Goal: Task Accomplishment & Management: Manage account settings

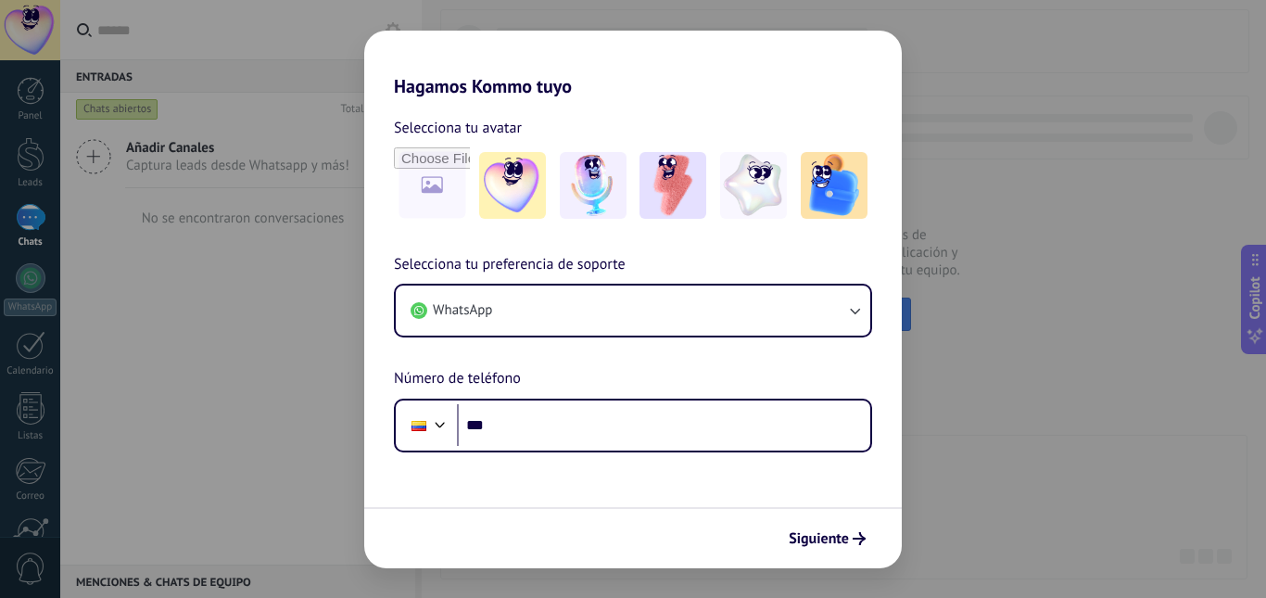
click at [600, 207] on img at bounding box center [593, 185] width 67 height 67
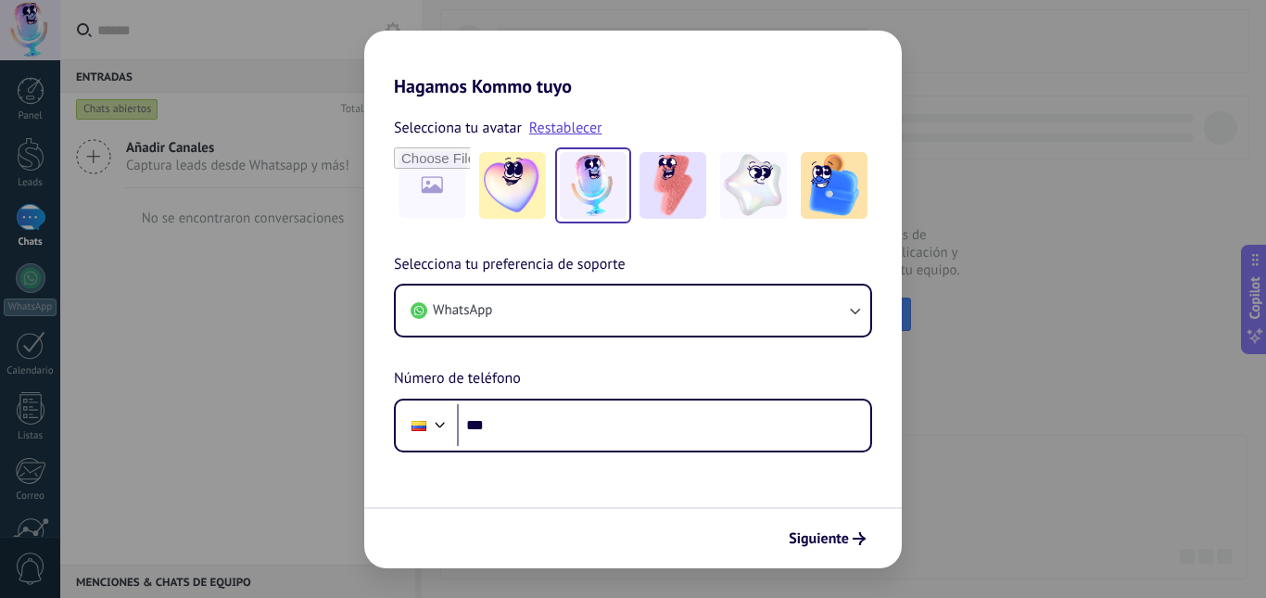
click at [567, 340] on div "Selecciona tu preferencia de soporte WhatsApp Número de teléfono Phone ***" at bounding box center [633, 352] width 538 height 199
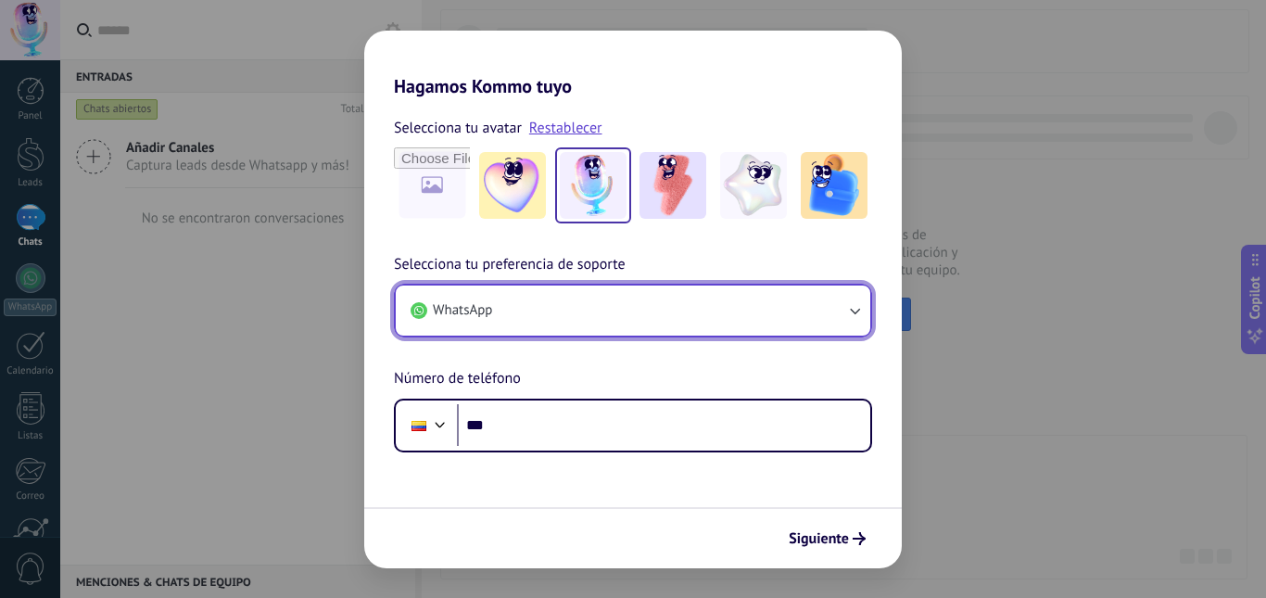
click at [563, 322] on button "WhatsApp" at bounding box center [633, 310] width 475 height 50
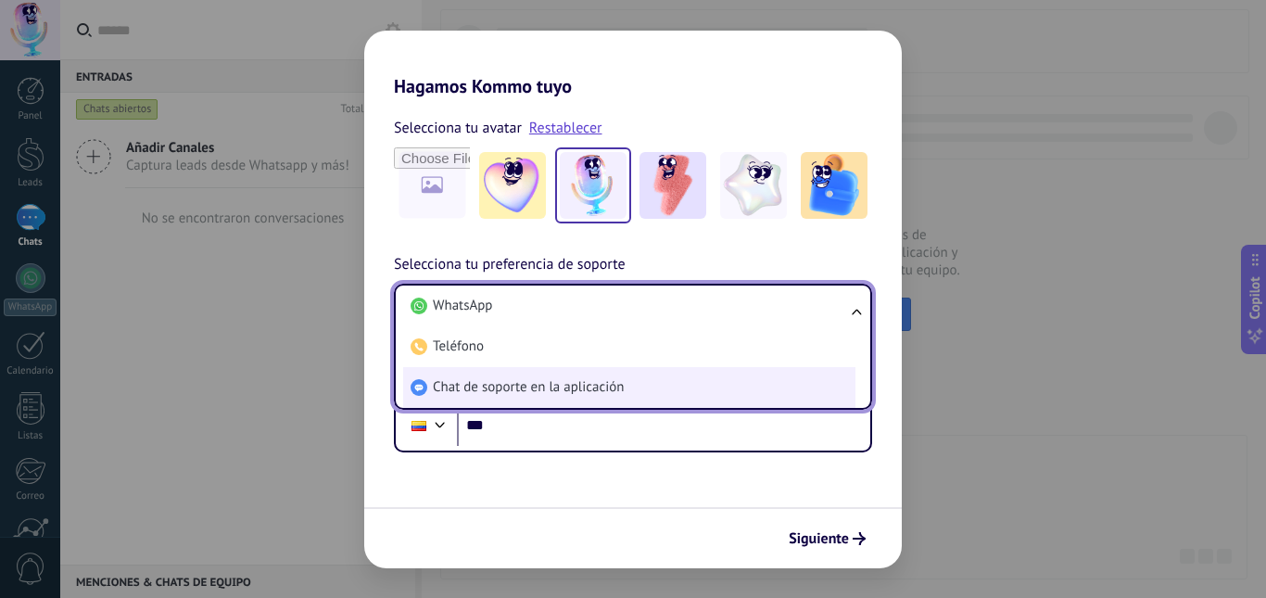
click at [508, 400] on li "Chat de soporte en la aplicación" at bounding box center [629, 387] width 452 height 41
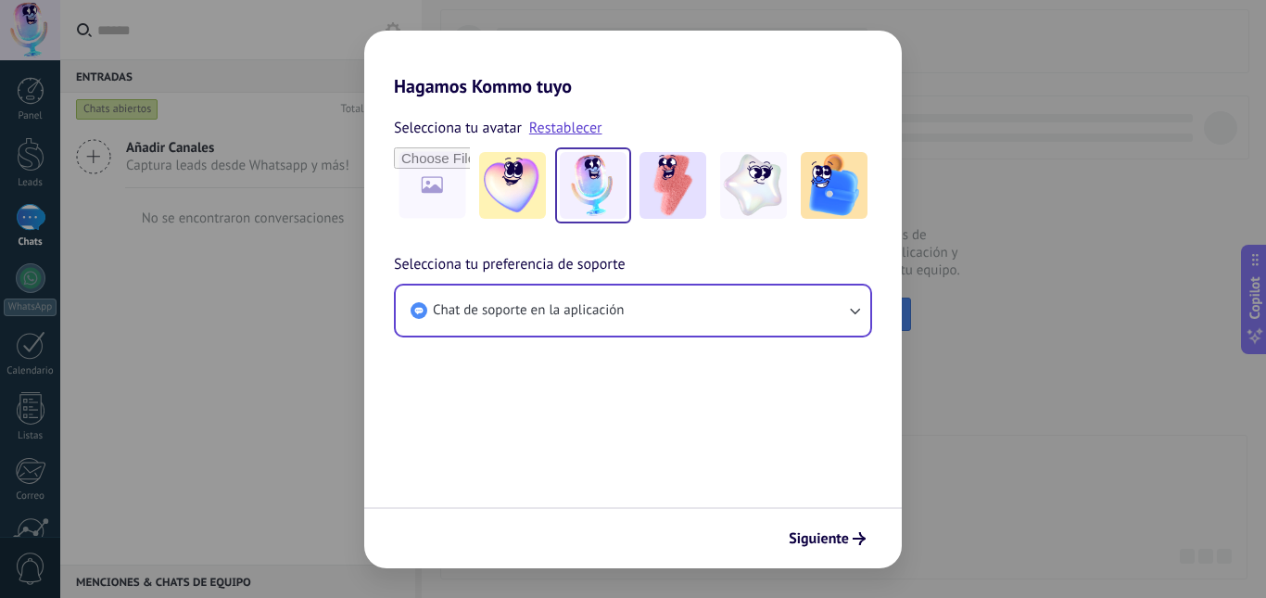
click at [581, 476] on form "Selecciona tu avatar Restablecer Selecciona tu preferencia de soporte Chat de s…" at bounding box center [633, 332] width 538 height 471
click at [834, 532] on span "Siguiente" at bounding box center [819, 538] width 60 height 13
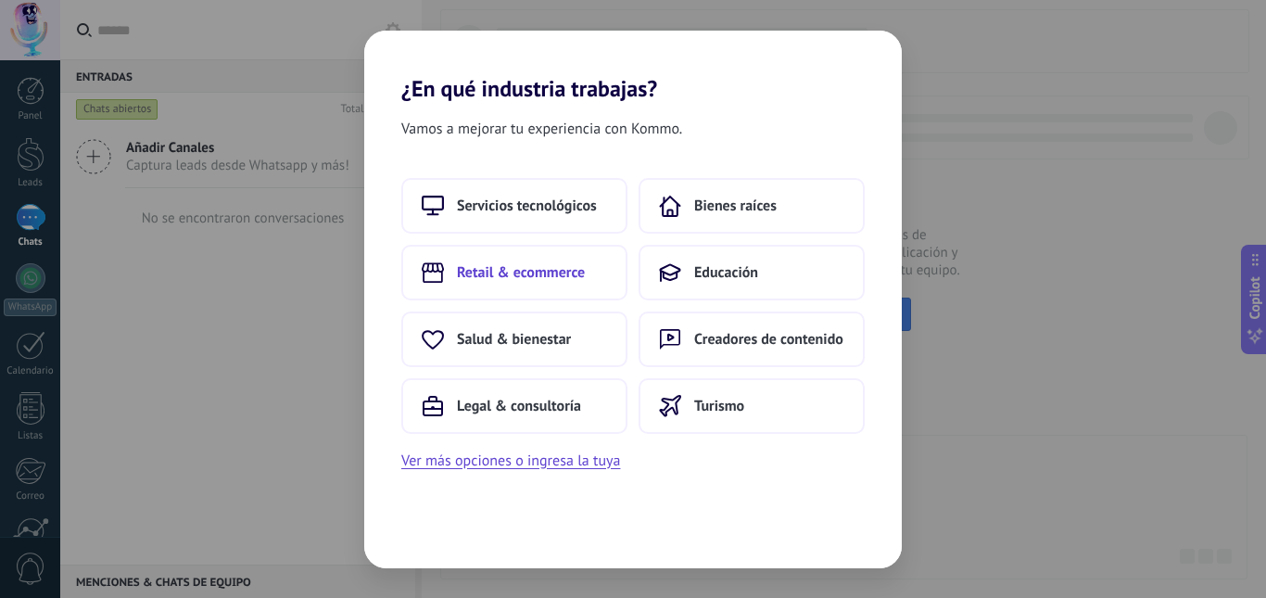
click at [565, 271] on span "Retail & ecommerce" at bounding box center [521, 272] width 128 height 19
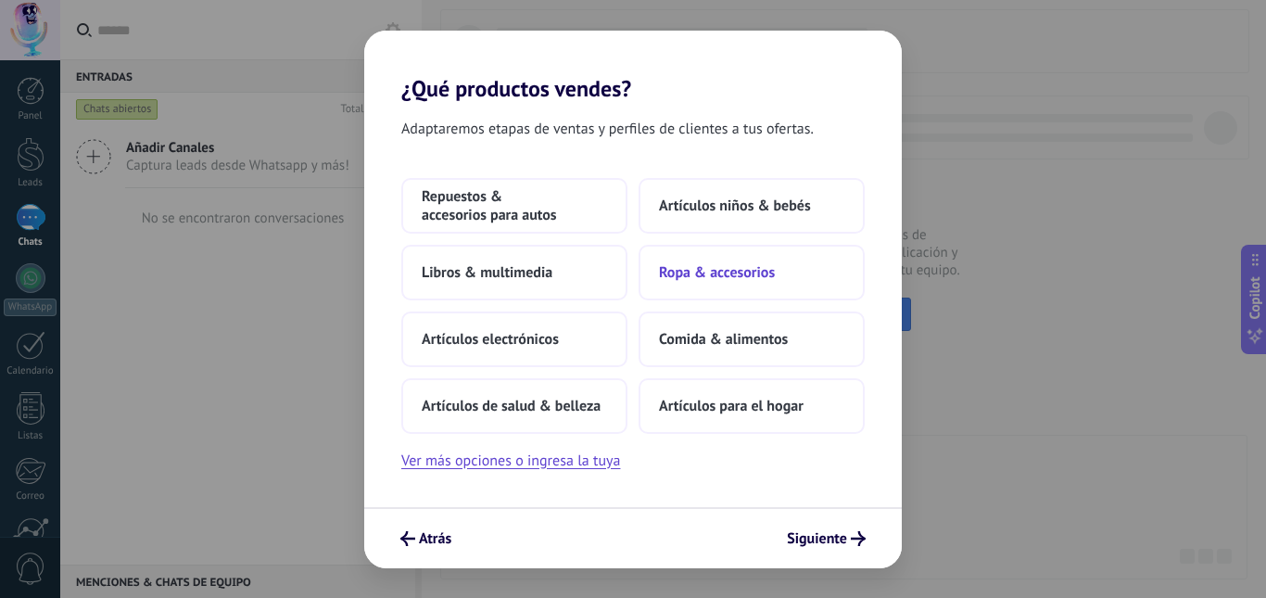
click at [676, 268] on span "Ropa & accesorios" at bounding box center [717, 272] width 116 height 19
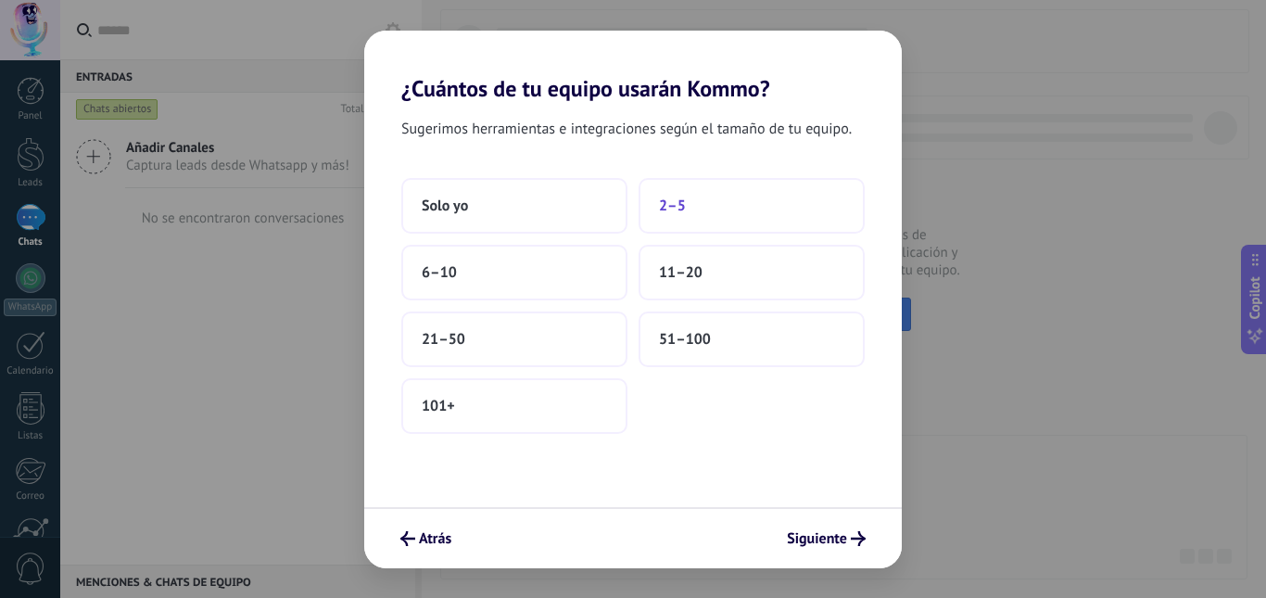
click at [717, 215] on button "2–5" at bounding box center [752, 206] width 226 height 56
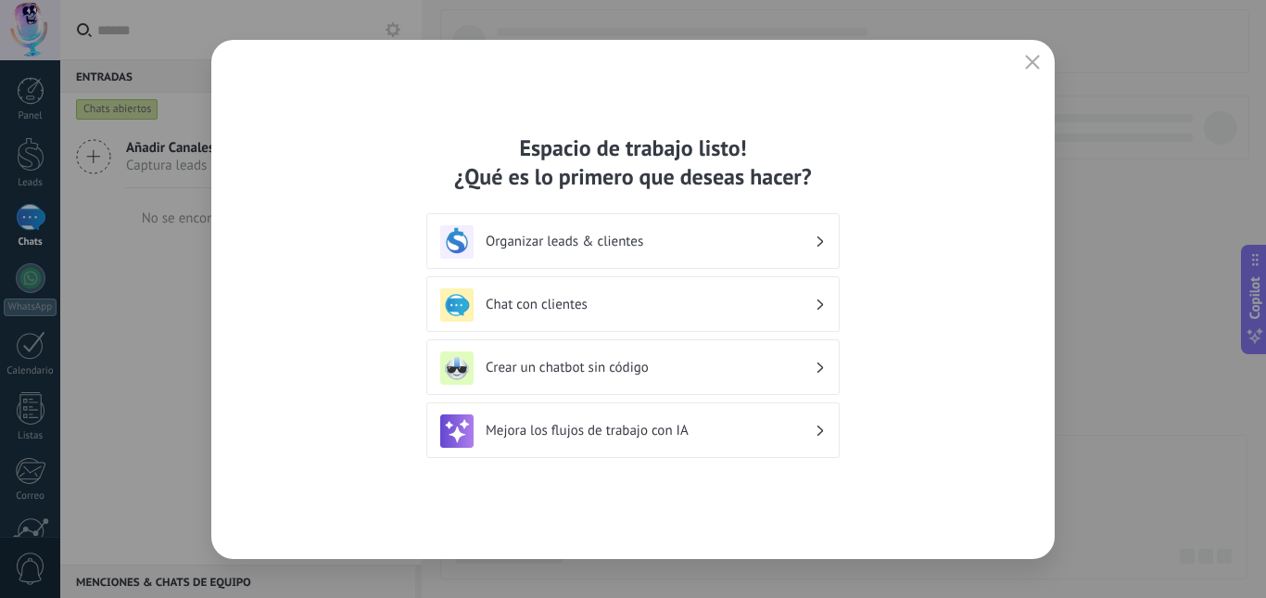
click at [737, 300] on h3 "Chat con clientes" at bounding box center [650, 305] width 329 height 18
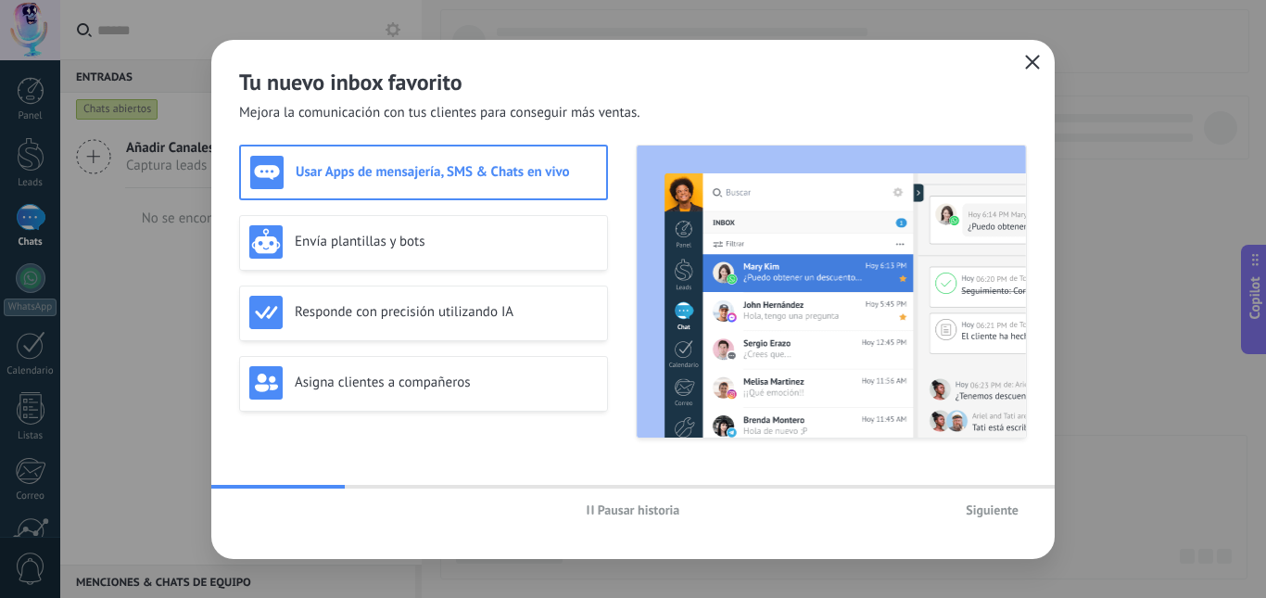
click at [1033, 65] on icon "button" at bounding box center [1032, 62] width 15 height 15
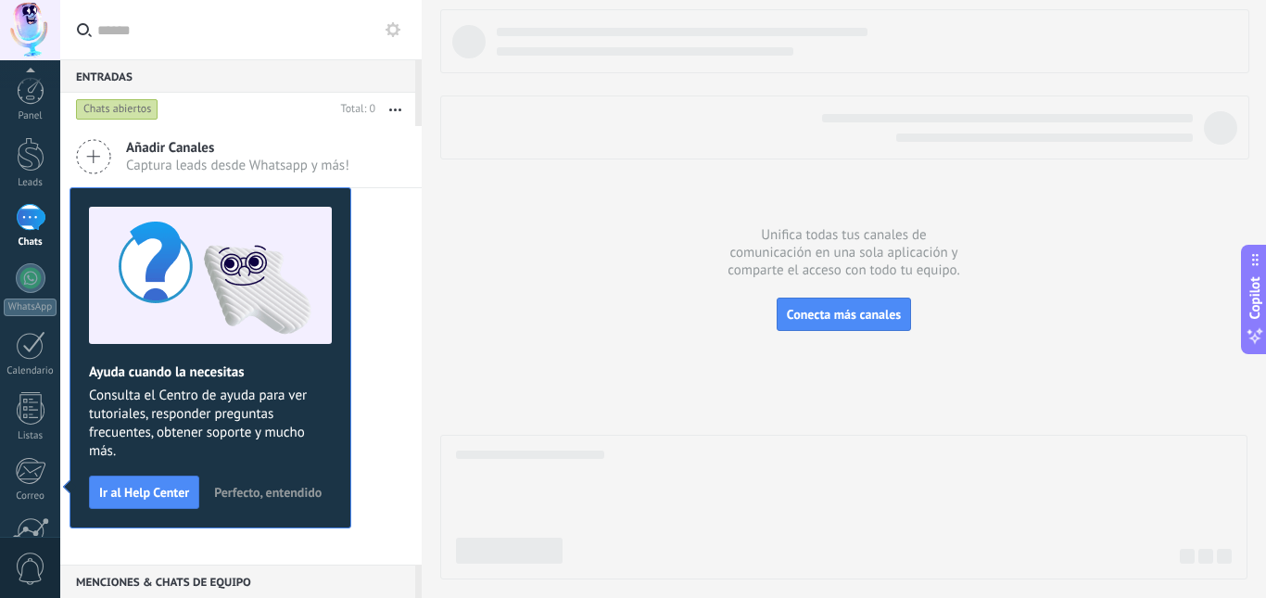
click at [186, 166] on span "Captura leads desde Whatsapp y más!" at bounding box center [237, 166] width 223 height 18
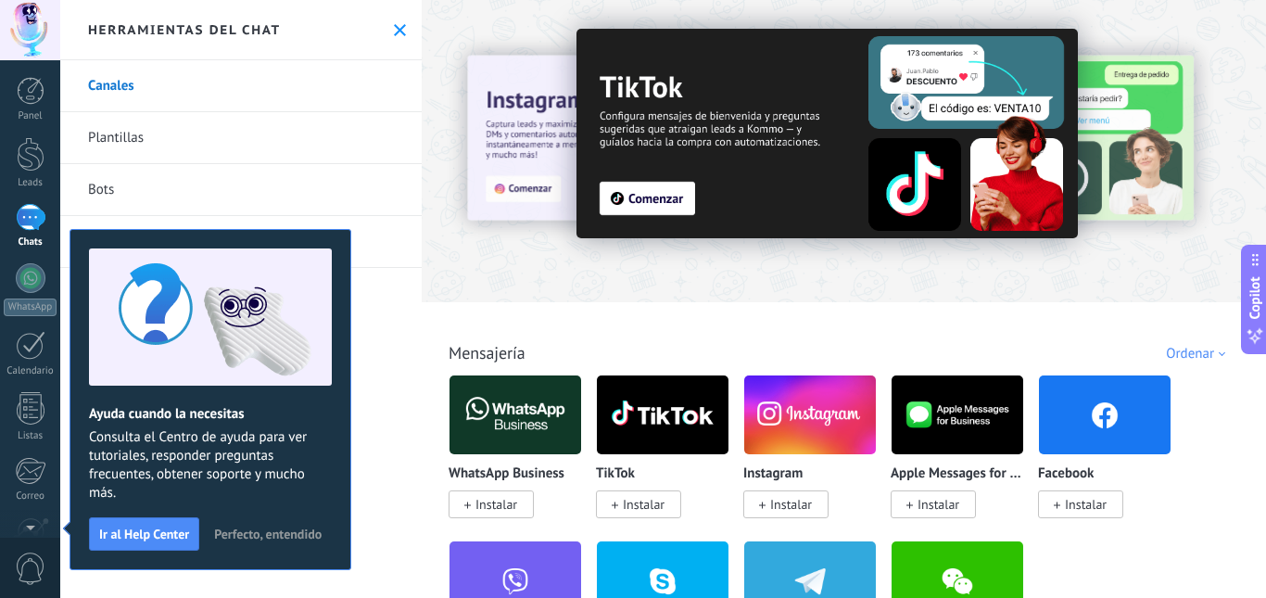
click at [1190, 357] on div "Ordenar" at bounding box center [1199, 354] width 66 height 18
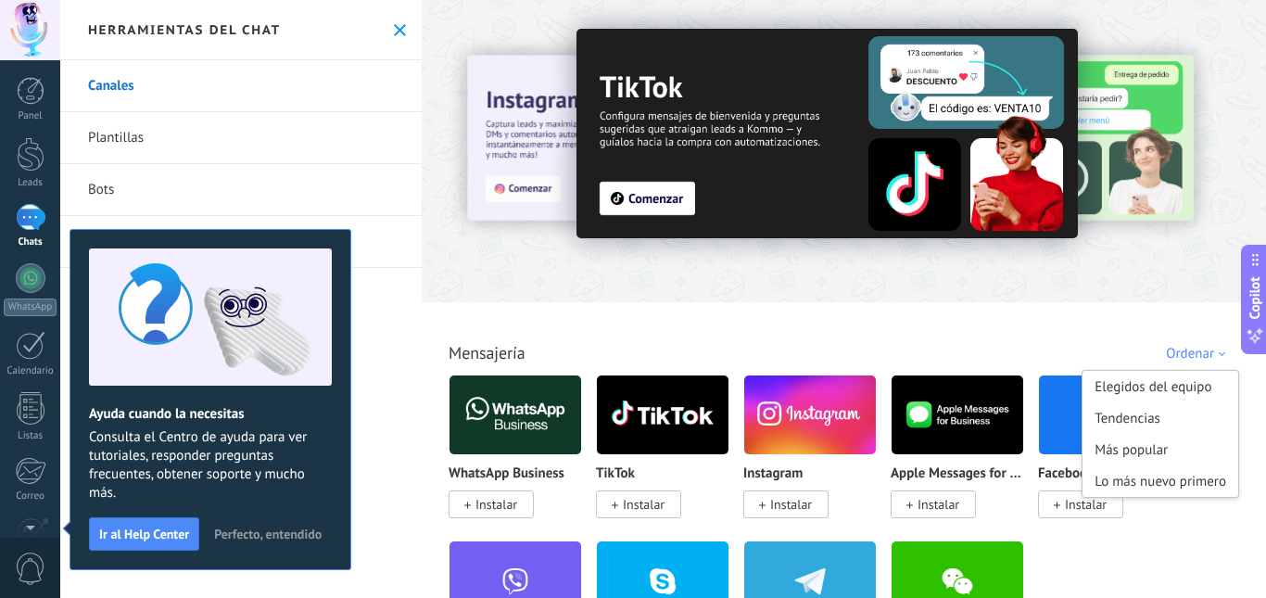
click at [1025, 338] on div "Todo Bandeja de entrada Soluciones de IA Automatizaciones Fuentes de leads Inst…" at bounding box center [843, 332] width 833 height 60
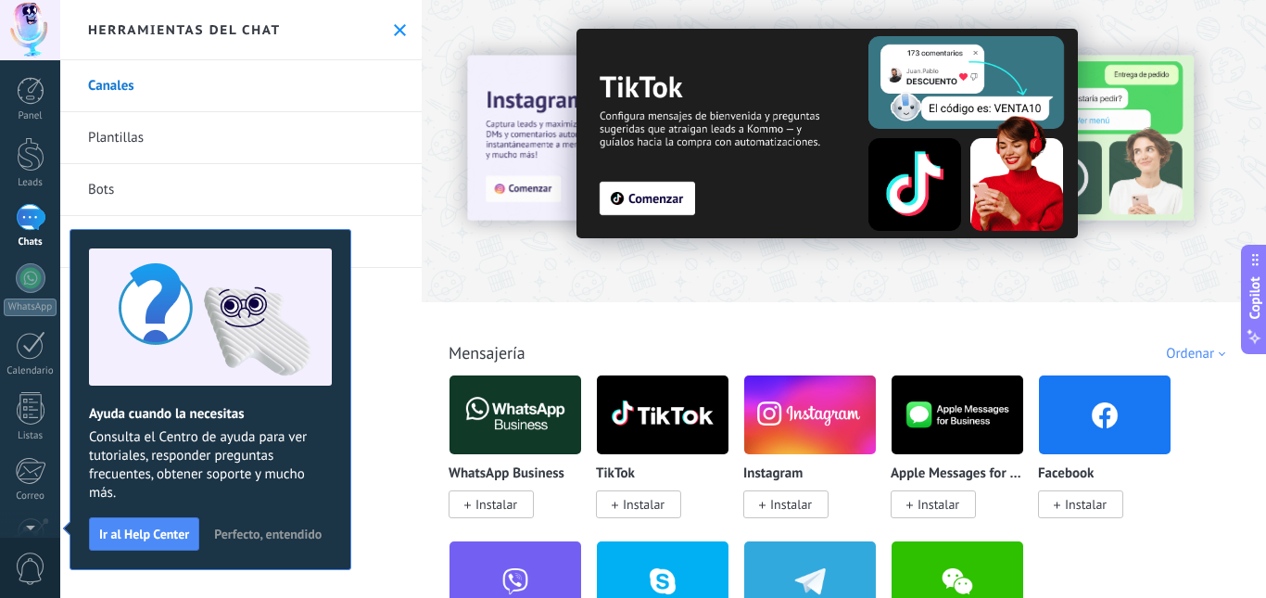
click at [250, 533] on span "Perfecto, entendido" at bounding box center [268, 533] width 108 height 13
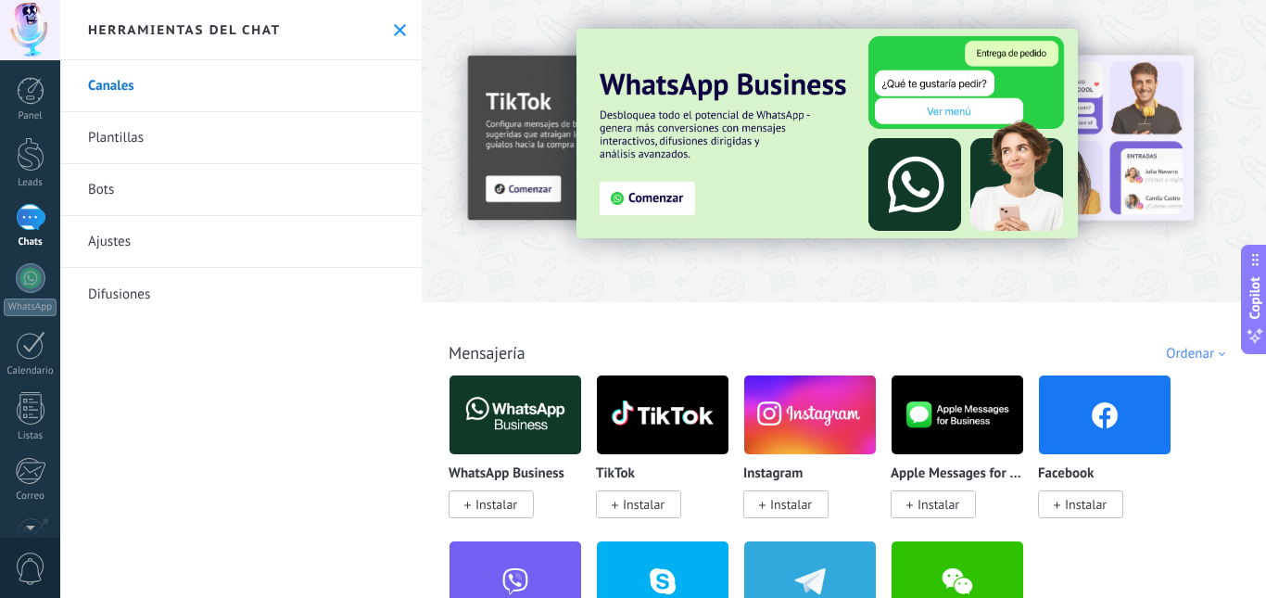
click at [394, 30] on icon at bounding box center [400, 30] width 12 height 12
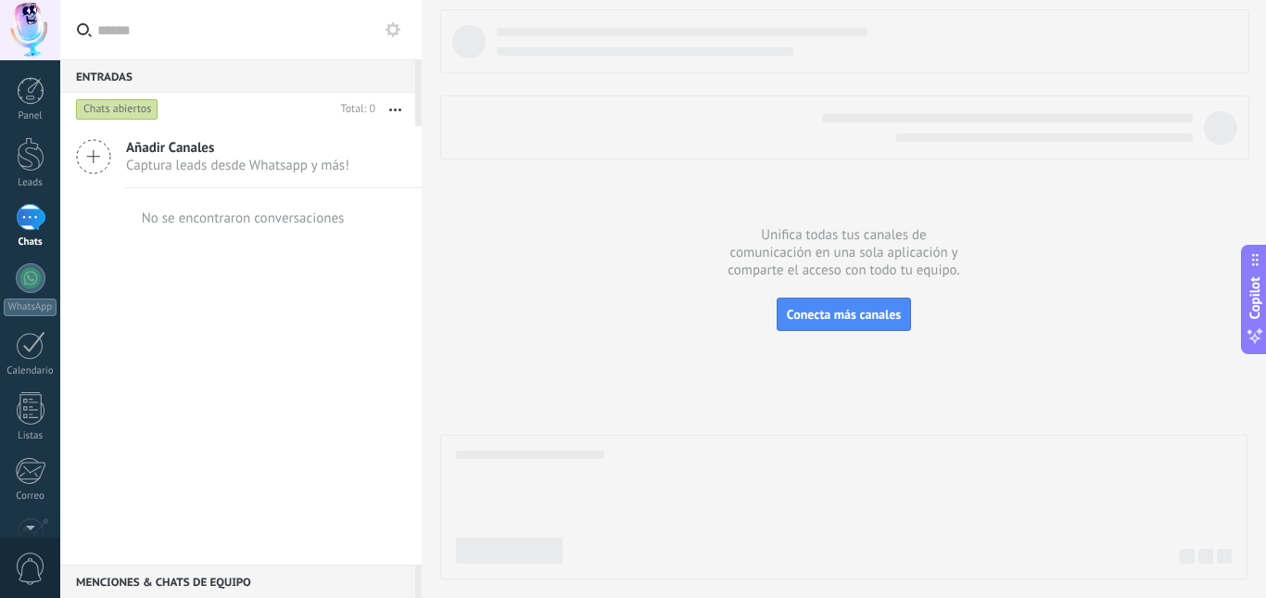
click at [140, 167] on span "Captura leads desde Whatsapp y más!" at bounding box center [237, 166] width 223 height 18
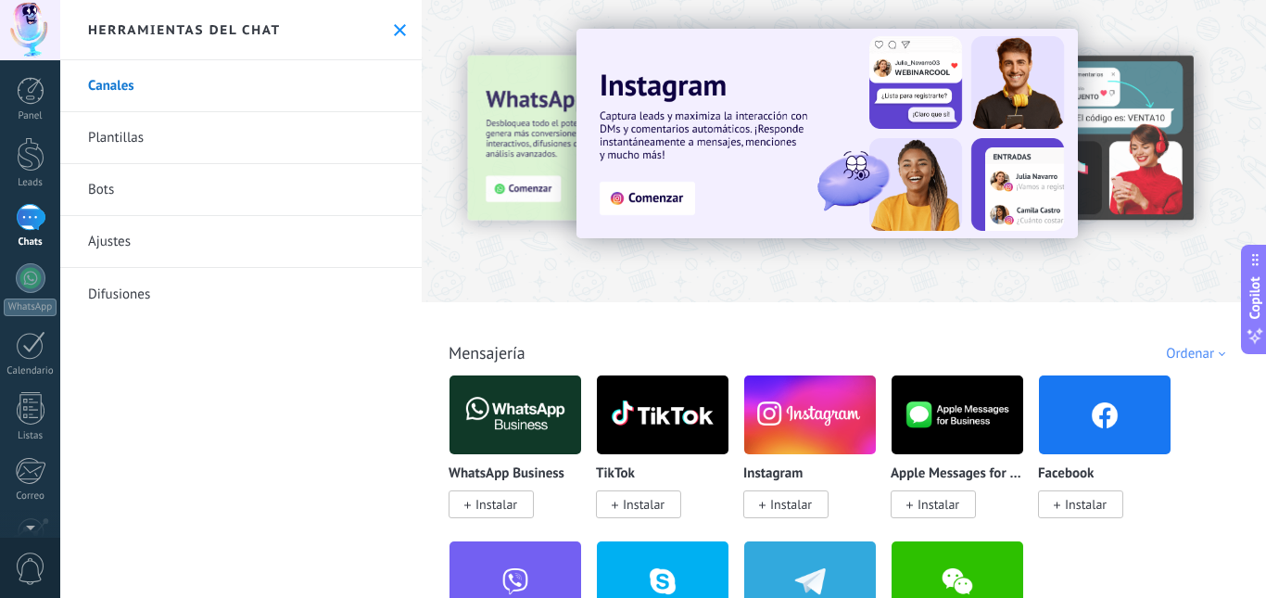
click at [650, 309] on div "Todo Bandeja de entrada Soluciones de IA Automatizaciones Fuentes de leads Inst…" at bounding box center [843, 332] width 833 height 60
click at [545, 345] on div "Todo Bandeja de entrada Soluciones de IA Automatizaciones Fuentes de leads Inst…" at bounding box center [843, 332] width 833 height 60
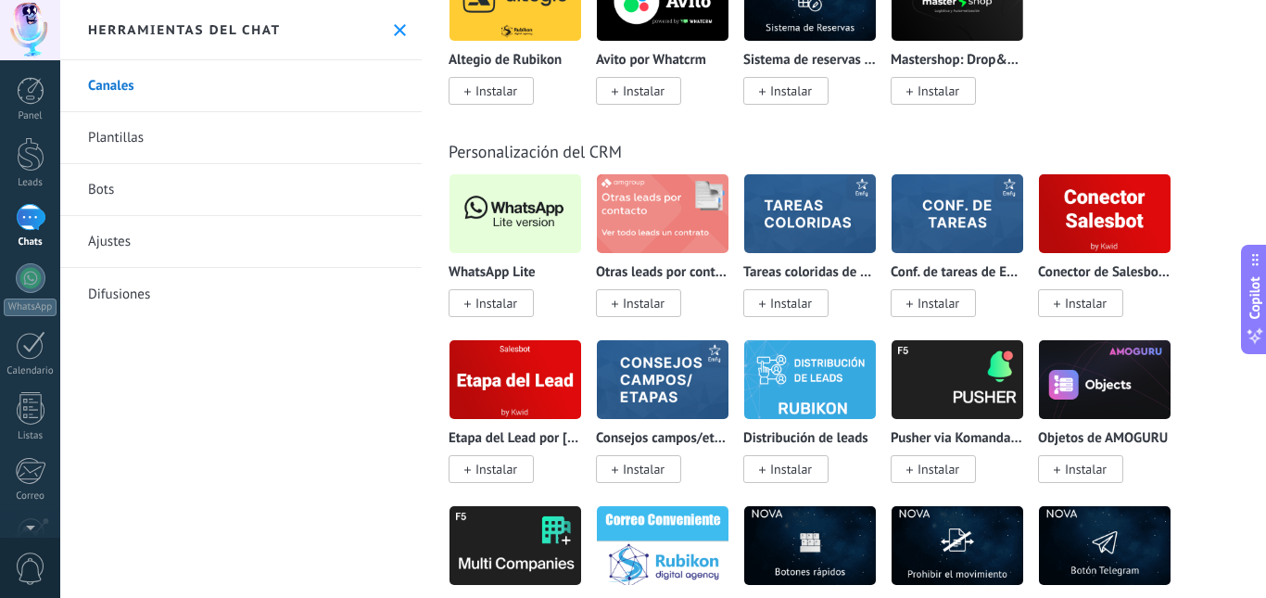
scroll to position [4542, 0]
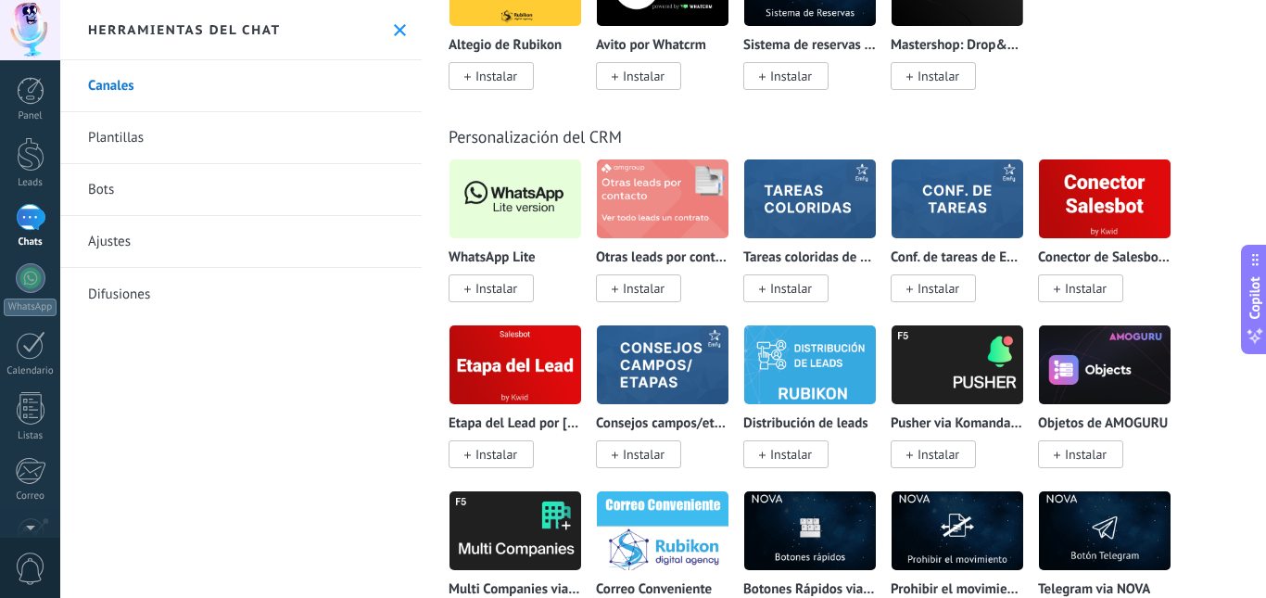
click at [527, 228] on img at bounding box center [516, 199] width 132 height 90
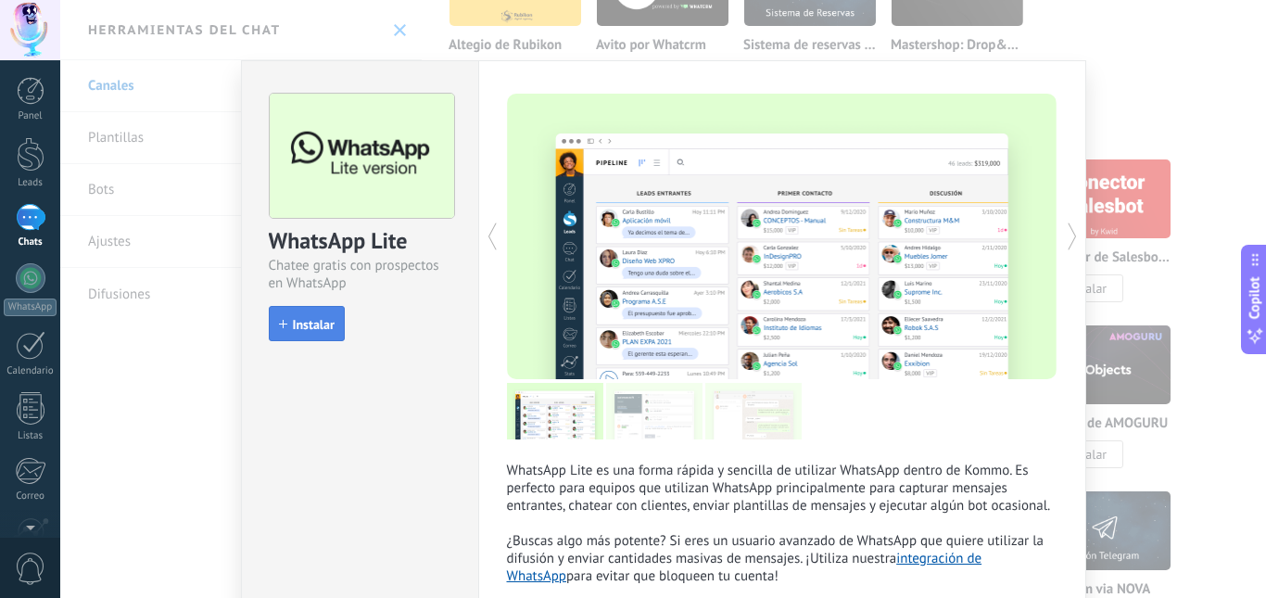
click at [296, 339] on button "Instalar" at bounding box center [307, 323] width 76 height 35
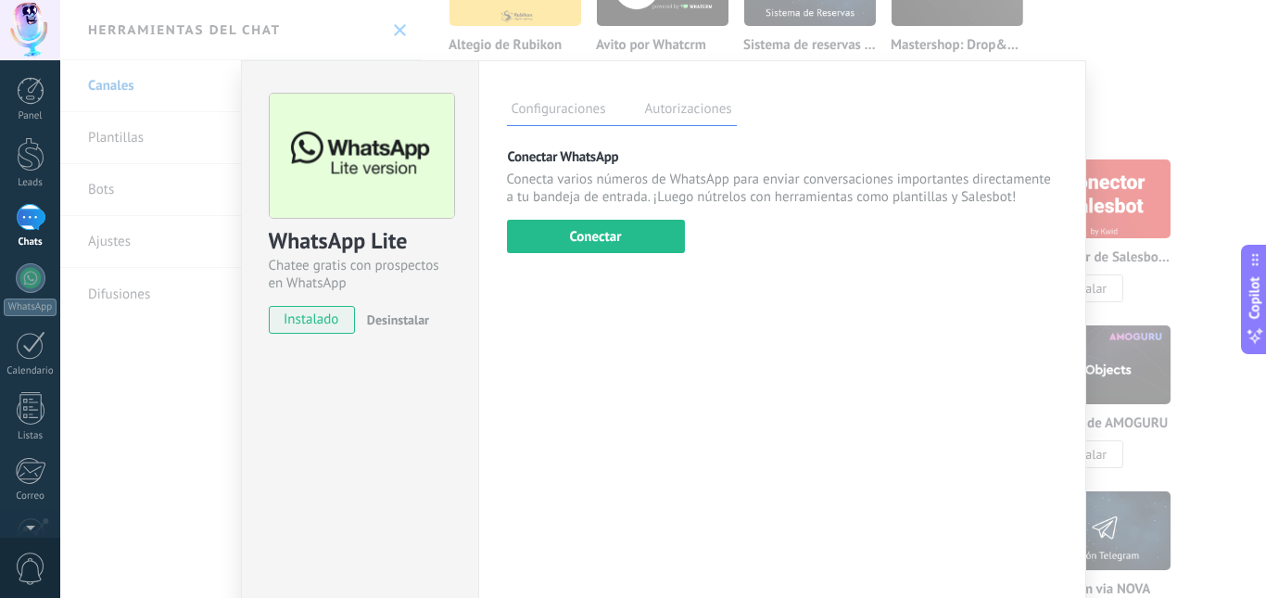
click at [656, 254] on div "Configuraciones Autorizaciones Esta pestaña registra a los usuarios que han con…" at bounding box center [782, 336] width 608 height 552
click at [631, 245] on button "Conectar" at bounding box center [596, 236] width 178 height 33
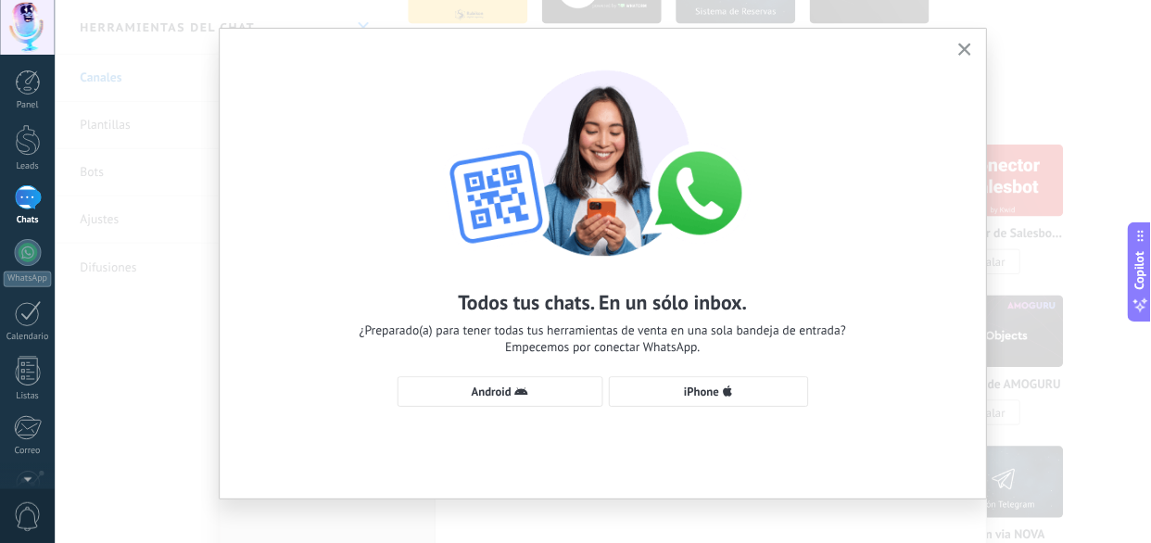
scroll to position [42, 0]
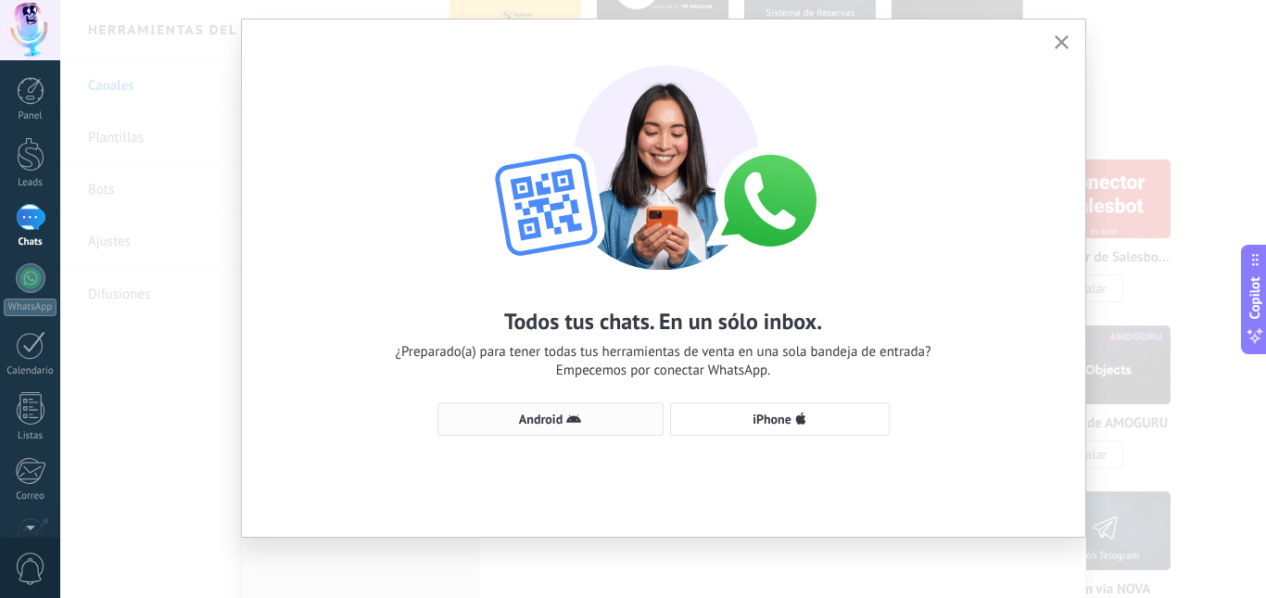
click at [550, 423] on span "Android" at bounding box center [541, 418] width 44 height 13
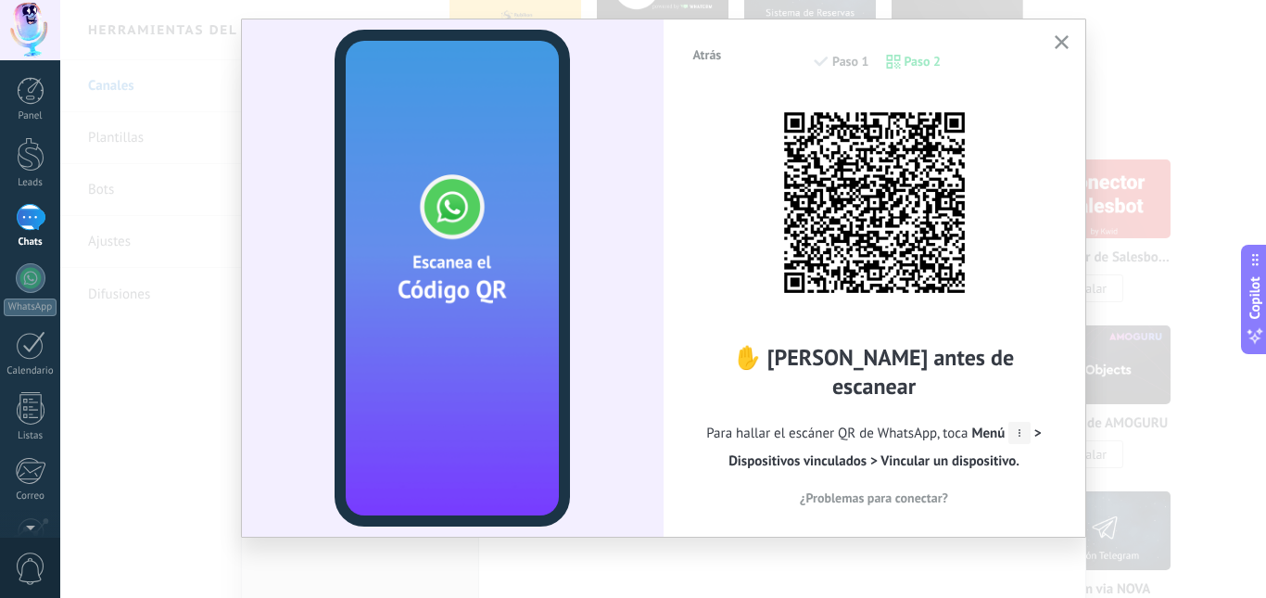
click at [901, 491] on span "¿Problemas para conectar?" at bounding box center [874, 497] width 148 height 13
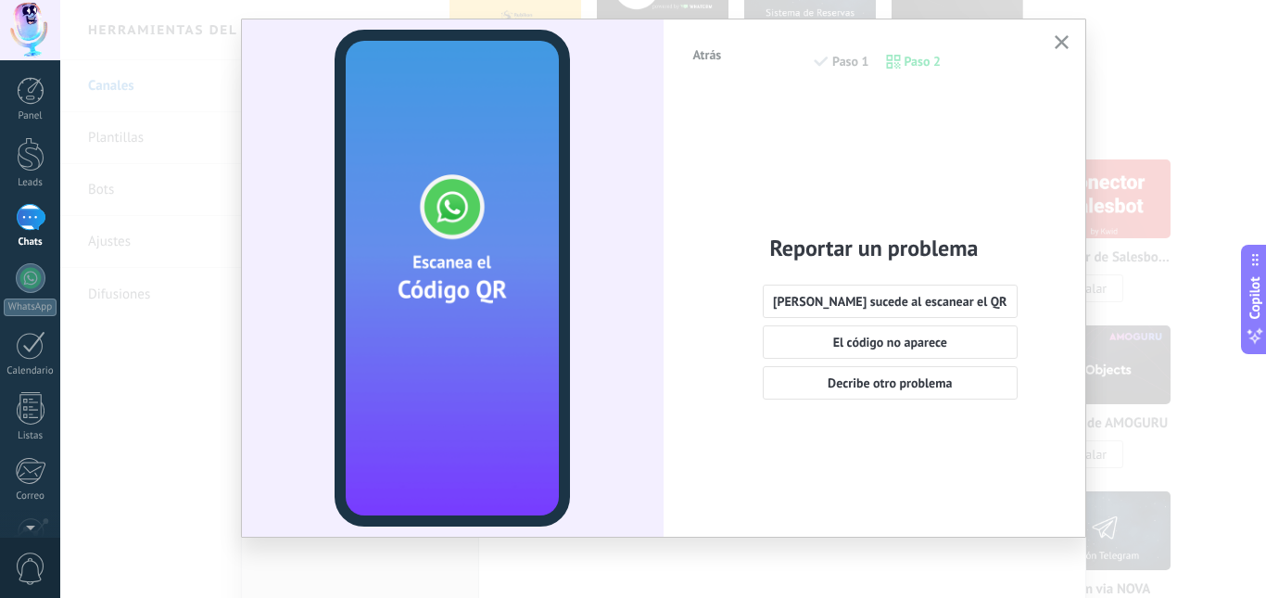
click at [693, 48] on span "Atrás" at bounding box center [707, 54] width 29 height 13
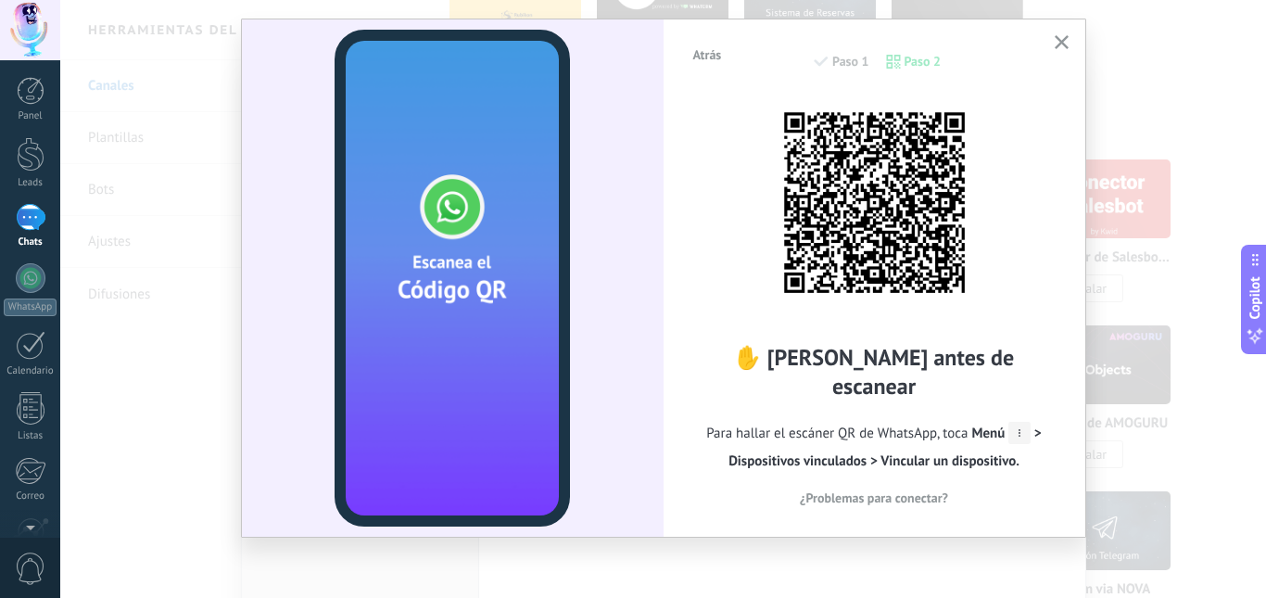
click at [709, 212] on div "✋ [PERSON_NAME] antes de escanear Para hallar el escáner QR de WhatsApp, toca M…" at bounding box center [874, 301] width 366 height 413
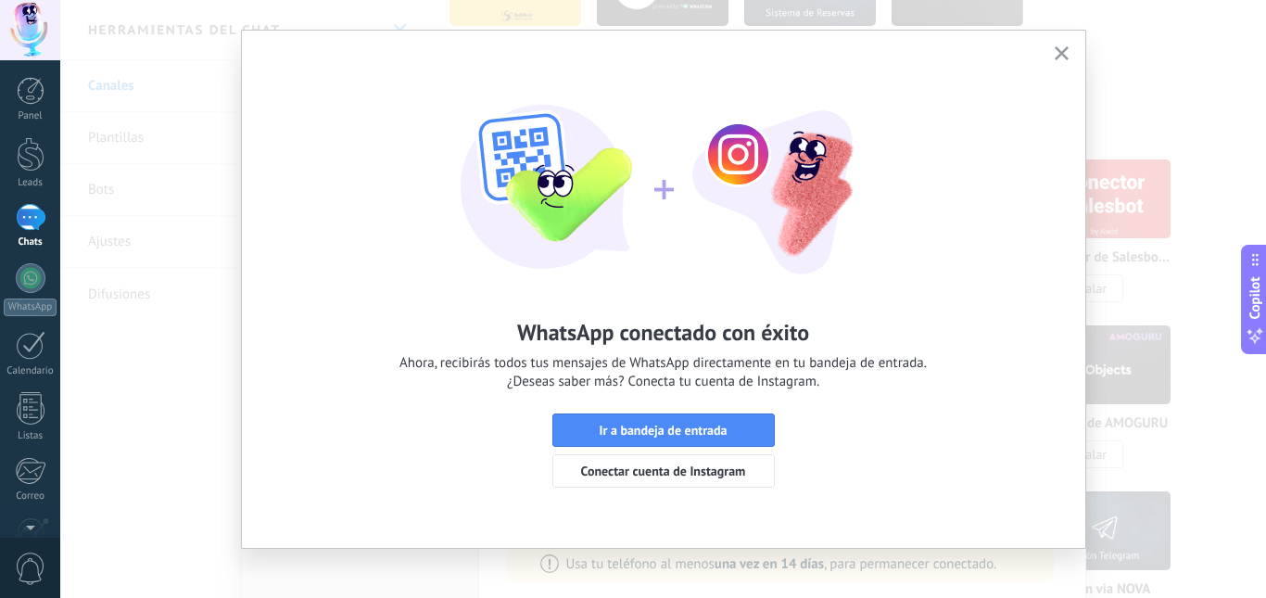
scroll to position [32, 0]
click at [701, 423] on span "Ir a bandeja de entrada" at bounding box center [663, 429] width 128 height 13
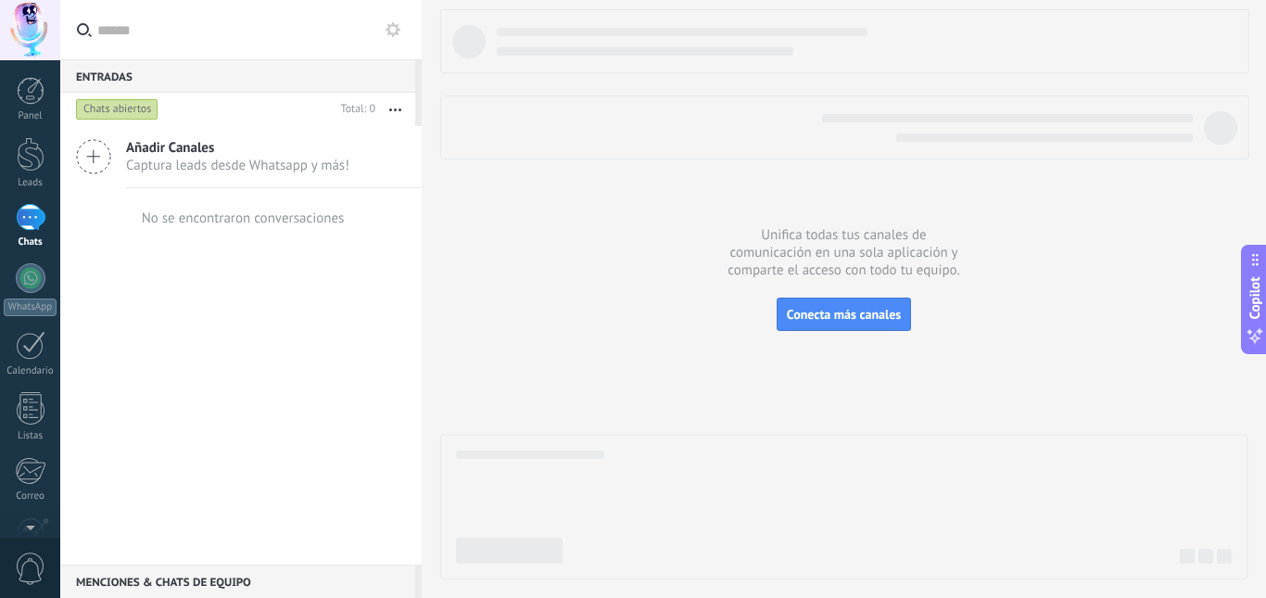
click at [262, 344] on div "Añadir Canales Captura leads desde Whatsapp y más! No se encontraron conversaci…" at bounding box center [241, 345] width 362 height 438
click at [34, 22] on div at bounding box center [30, 30] width 60 height 60
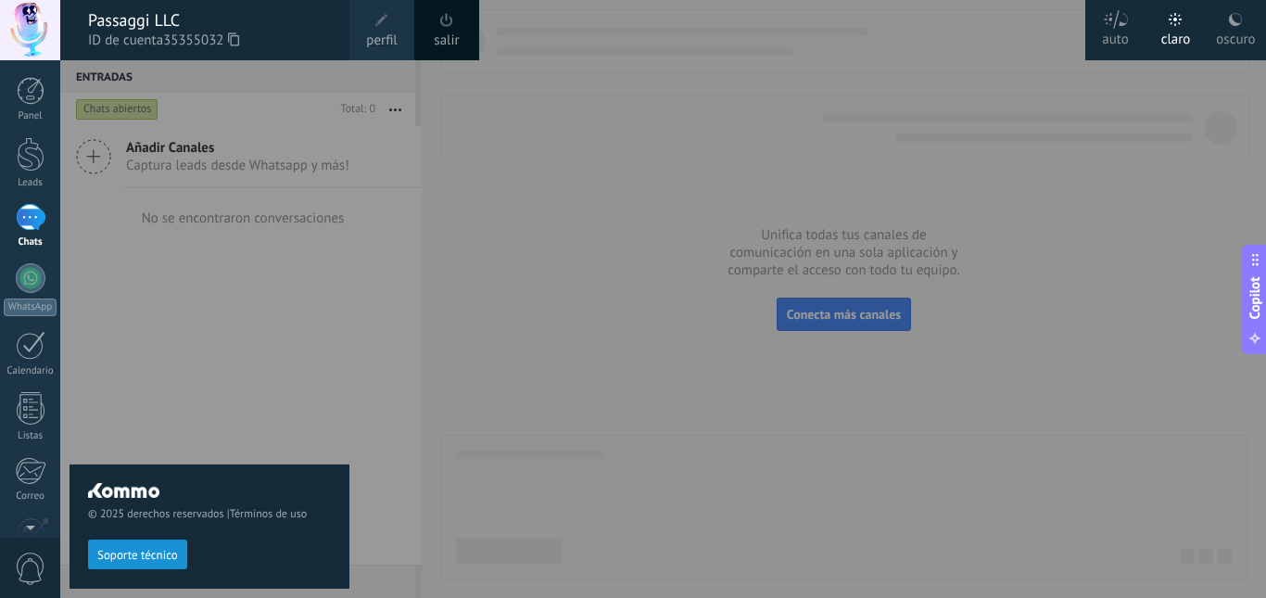
click at [653, 155] on div at bounding box center [693, 299] width 1266 height 598
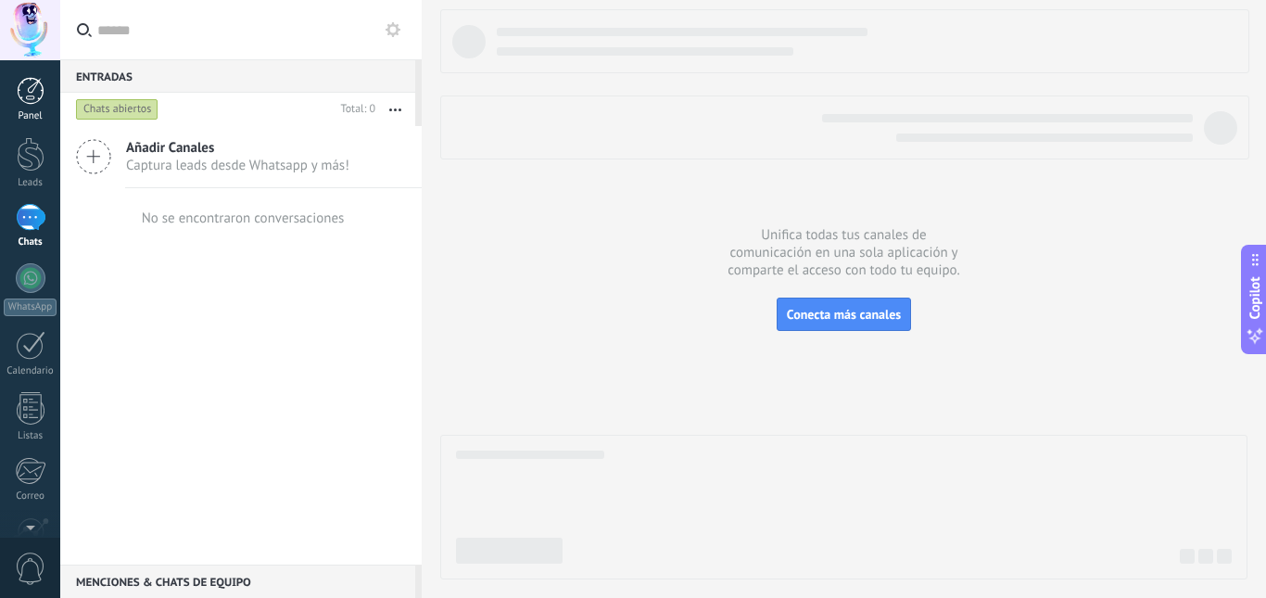
click at [33, 103] on div at bounding box center [31, 91] width 28 height 28
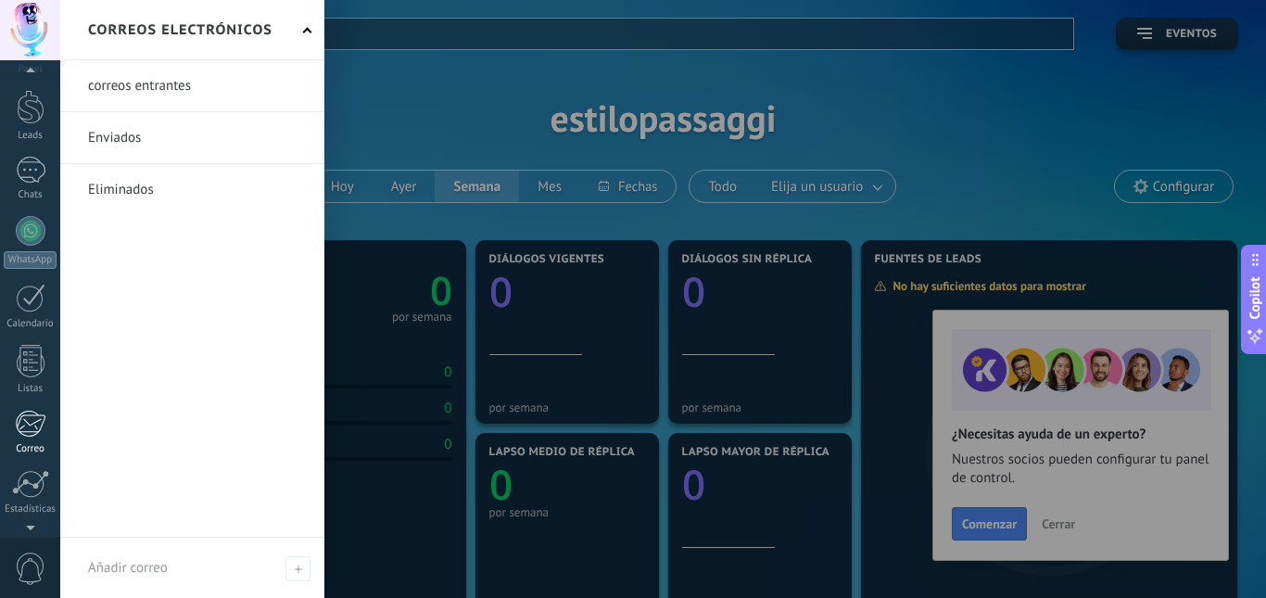
scroll to position [173, 0]
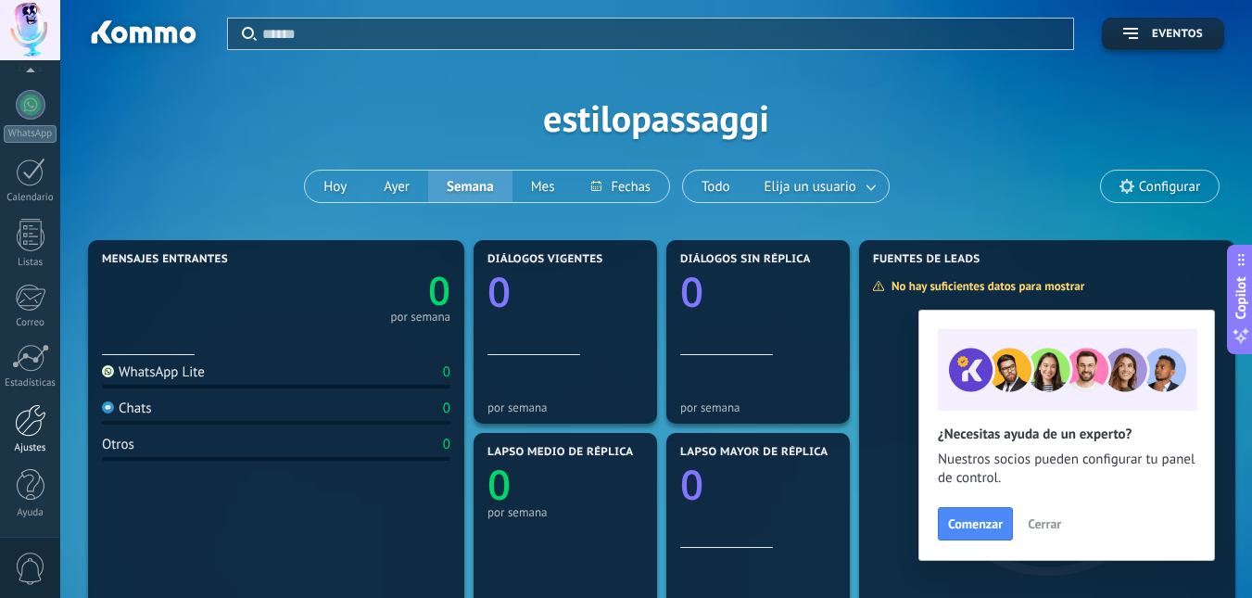
click at [19, 425] on div at bounding box center [31, 420] width 32 height 32
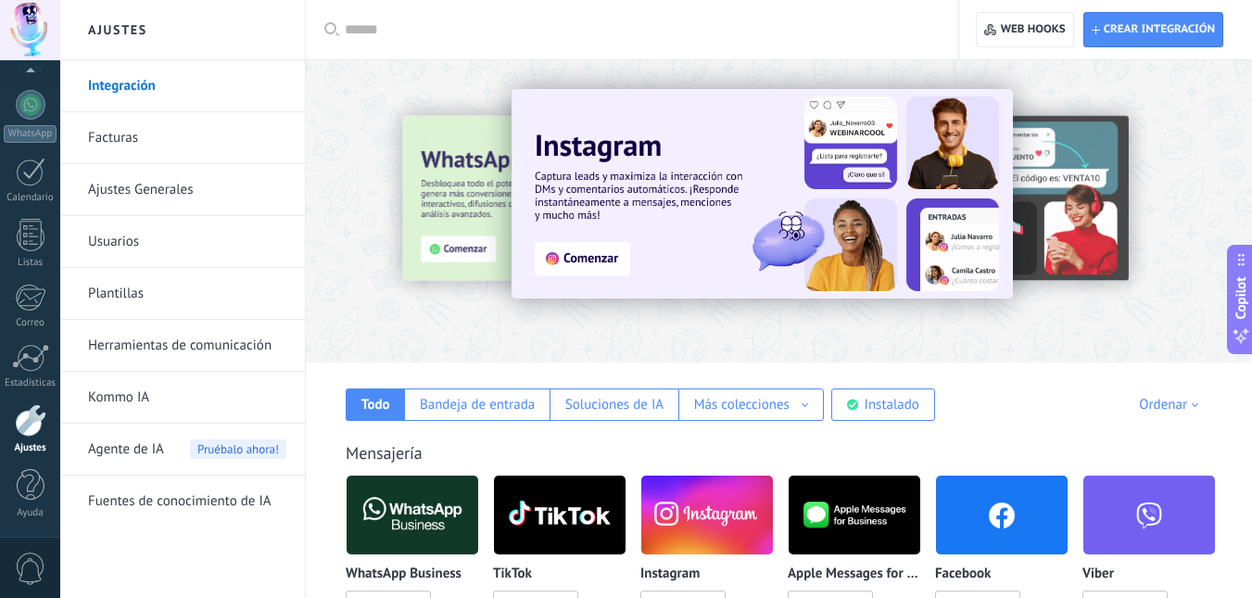
click at [146, 243] on link "Usuarios" at bounding box center [187, 242] width 198 height 52
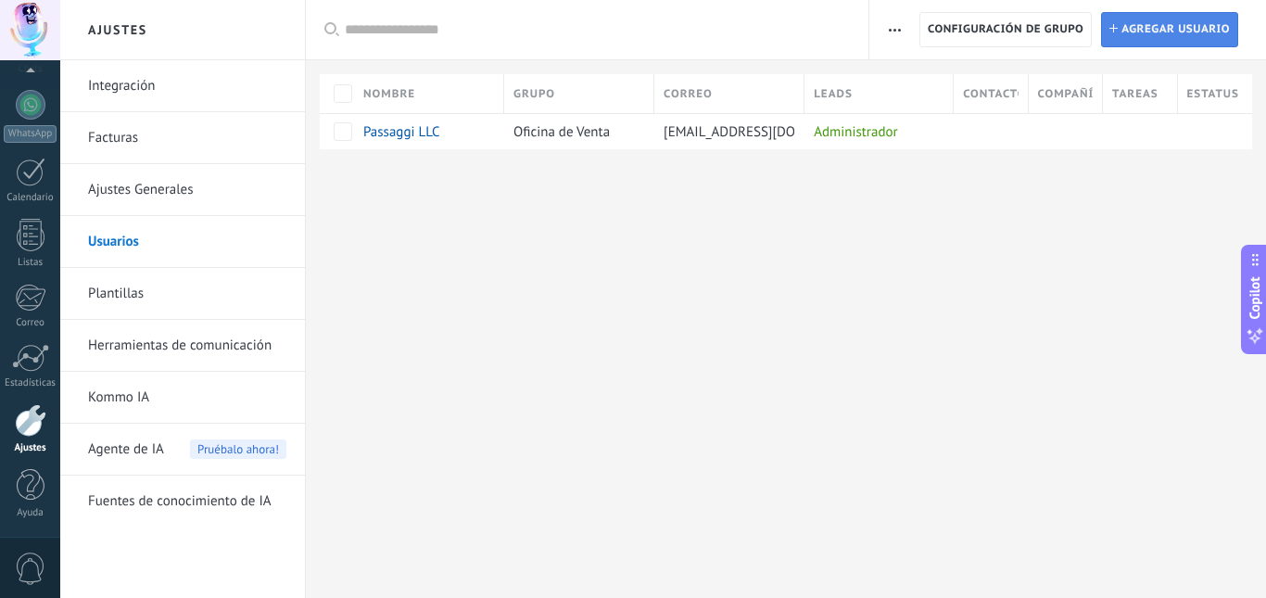
click at [1167, 42] on span "Agregar usuario" at bounding box center [1176, 29] width 108 height 33
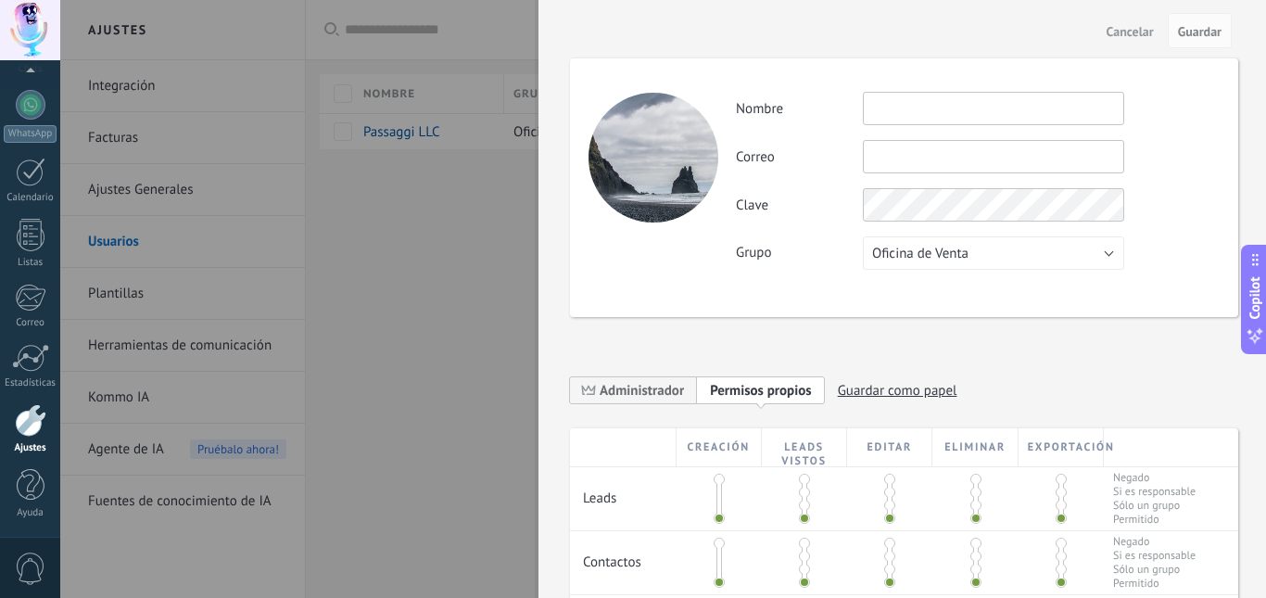
click at [968, 95] on input "text" at bounding box center [993, 108] width 261 height 33
click at [895, 156] on input "text" at bounding box center [993, 156] width 261 height 33
paste input "**********"
type input "**********"
click at [940, 330] on div "**********" at bounding box center [904, 527] width 668 height 1013
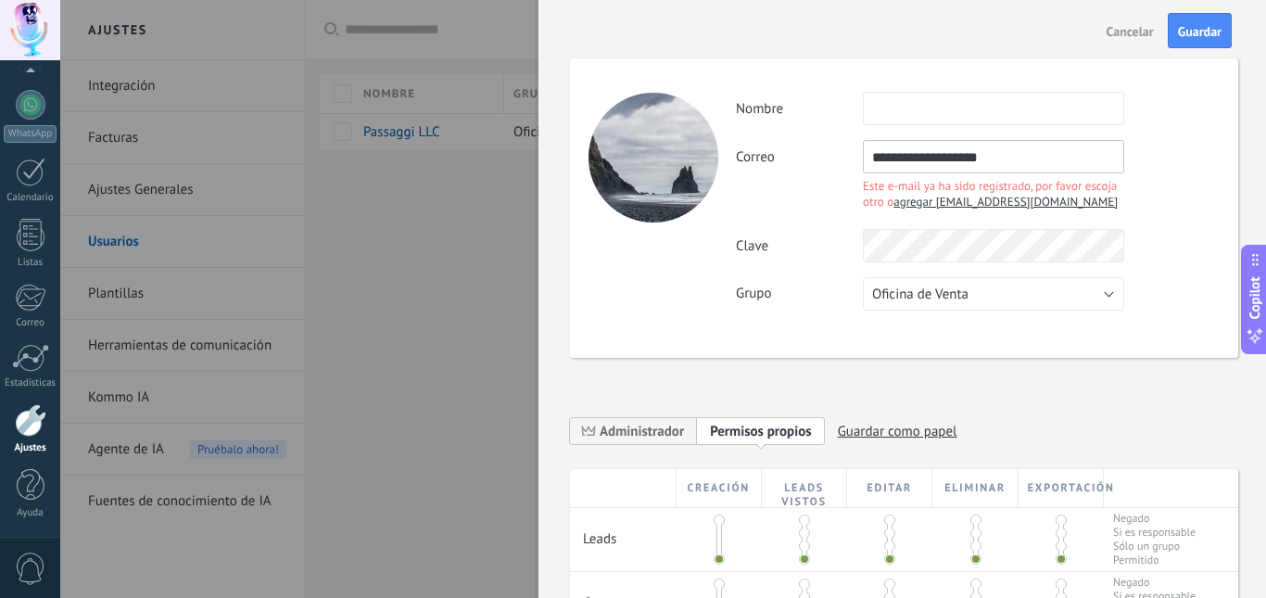
click at [948, 195] on span "agregar [EMAIL_ADDRESS][DOMAIN_NAME]" at bounding box center [1006, 202] width 224 height 16
type input "******"
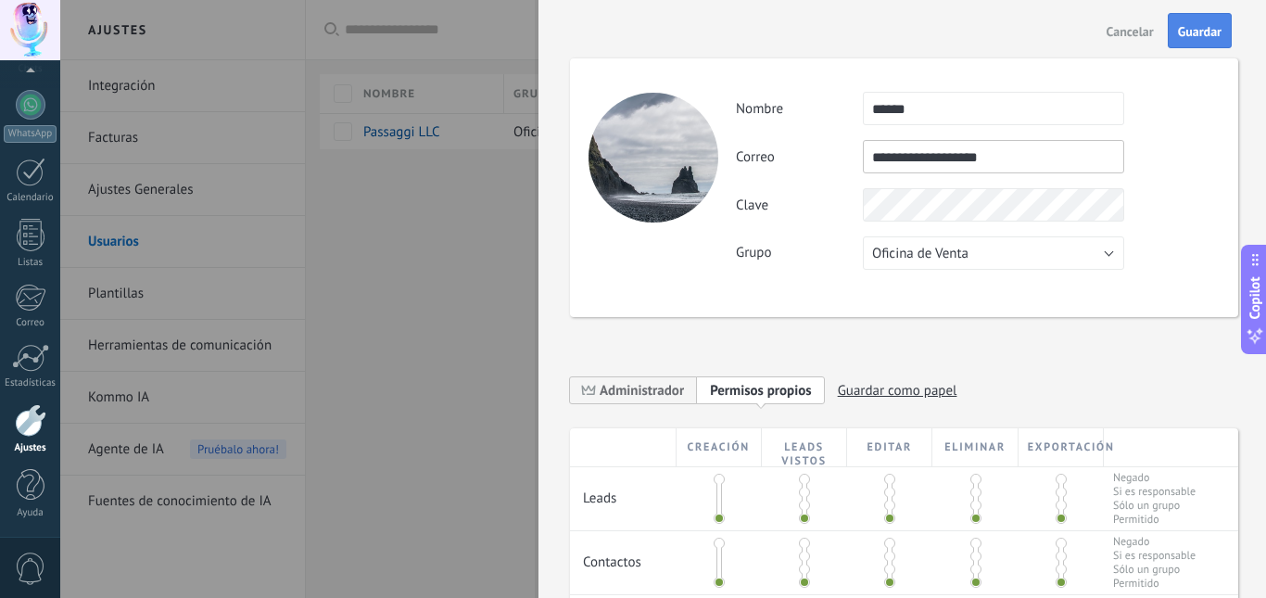
click at [1184, 33] on span "Guardar" at bounding box center [1200, 31] width 44 height 13
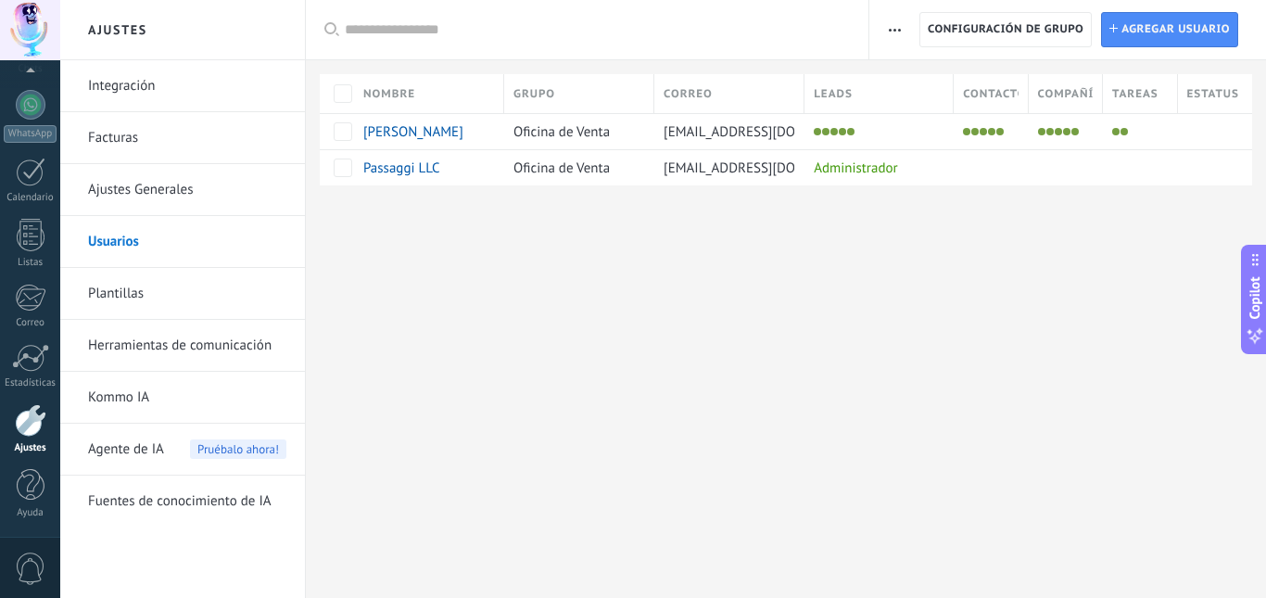
click at [909, 439] on div "Ajustes Integración Facturas Ajustes Generales Usuarios Plantillas Herramientas…" at bounding box center [663, 299] width 1206 height 598
click at [372, 130] on span "[PERSON_NAME]" at bounding box center [413, 132] width 100 height 18
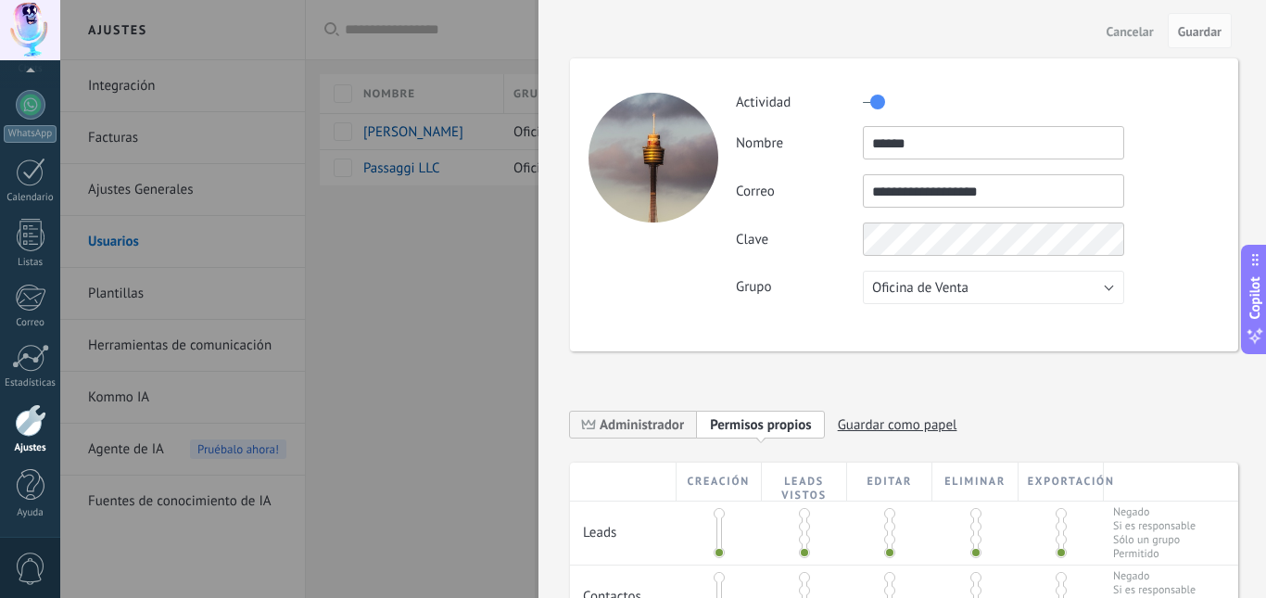
click at [479, 418] on div at bounding box center [633, 299] width 1266 height 598
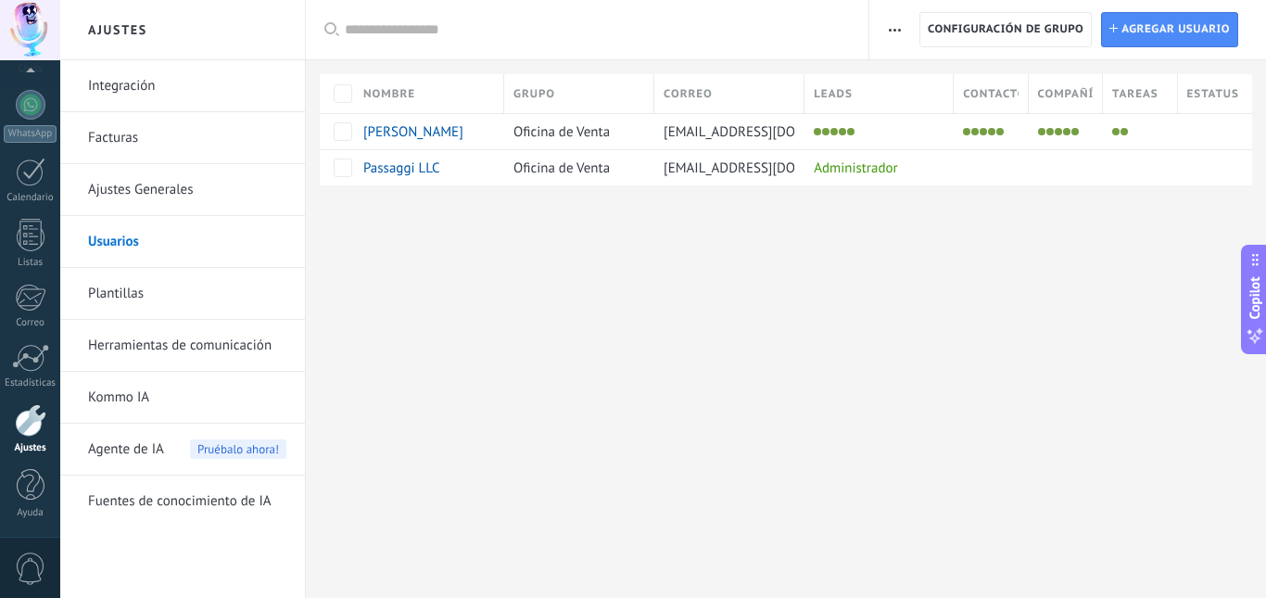
click at [598, 396] on div "Ajustes Integración Facturas Ajustes Generales Usuarios Plantillas Herramientas…" at bounding box center [663, 299] width 1206 height 598
